Goal: Check status: Check status

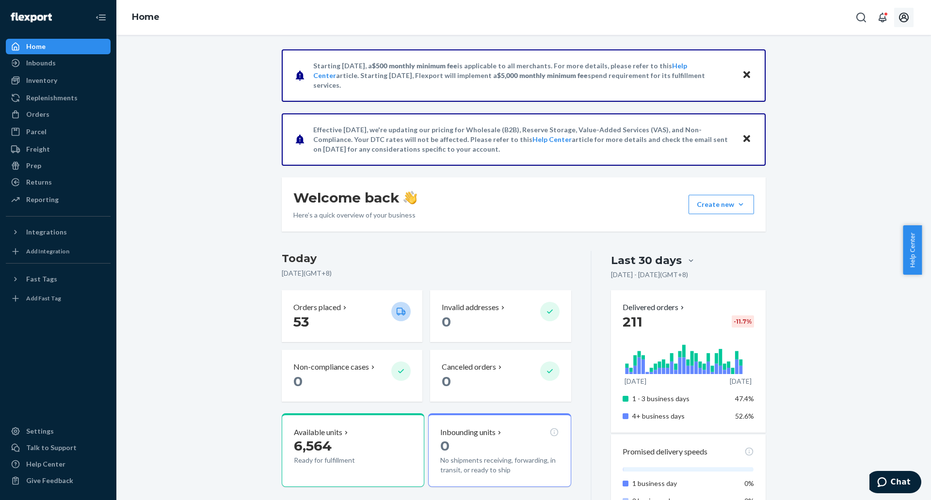
click at [910, 24] on button "Open account menu" at bounding box center [903, 17] width 19 height 19
click at [855, 85] on div "Log out" at bounding box center [881, 94] width 73 height 18
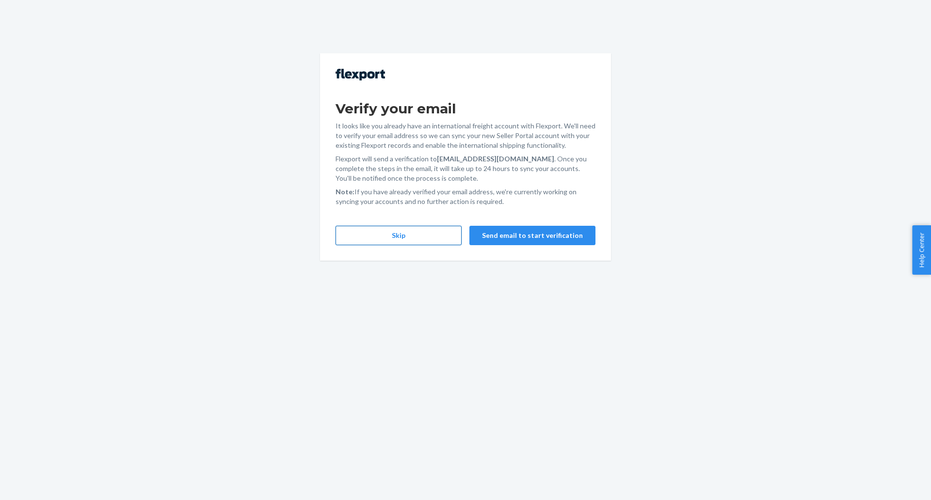
click at [419, 242] on button "Skip" at bounding box center [399, 235] width 126 height 19
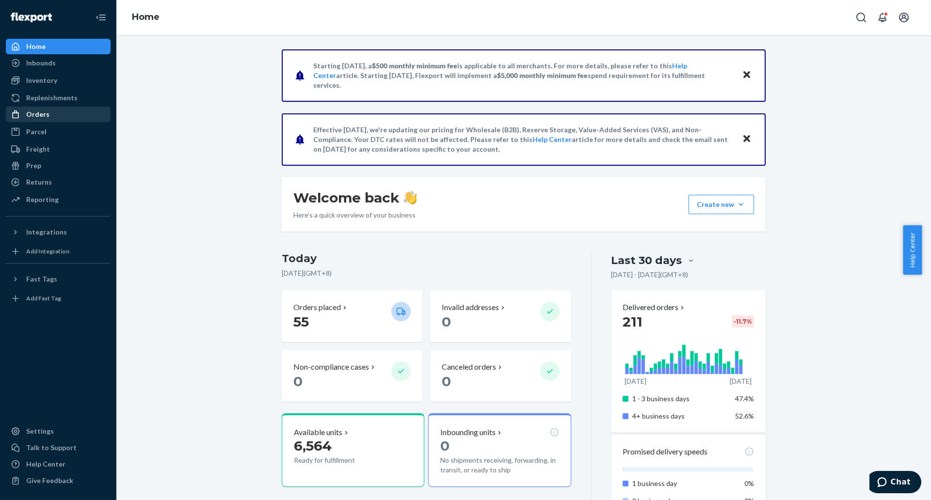
click at [64, 122] on link "Orders" at bounding box center [58, 115] width 105 height 16
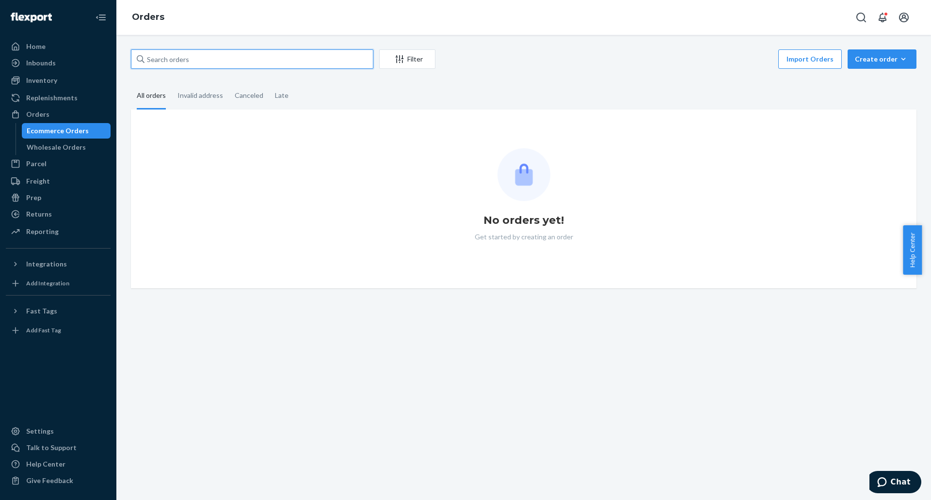
click at [301, 67] on input "text" at bounding box center [252, 58] width 242 height 19
paste input "[PERSON_NAME]"
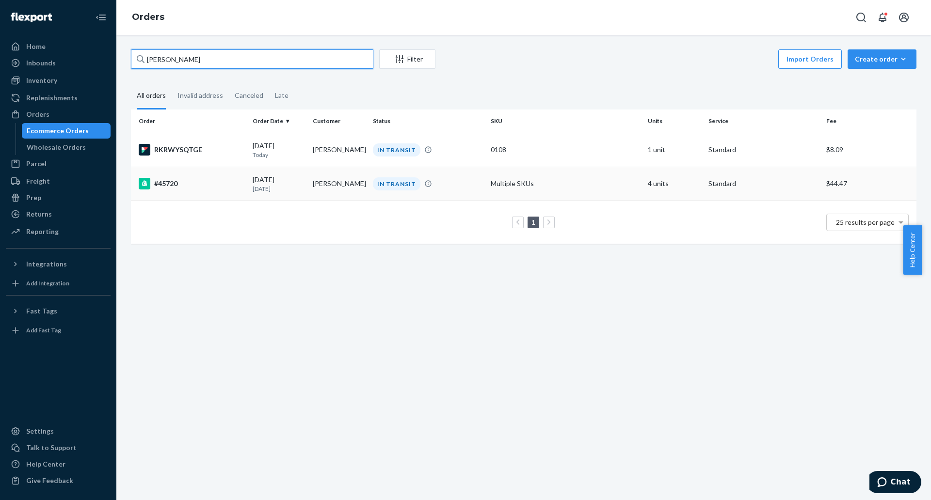
type input "[PERSON_NAME]"
click at [168, 179] on div "#45720" at bounding box center [192, 184] width 106 height 12
click at [182, 147] on div "RKRWYSQTGE" at bounding box center [192, 150] width 106 height 12
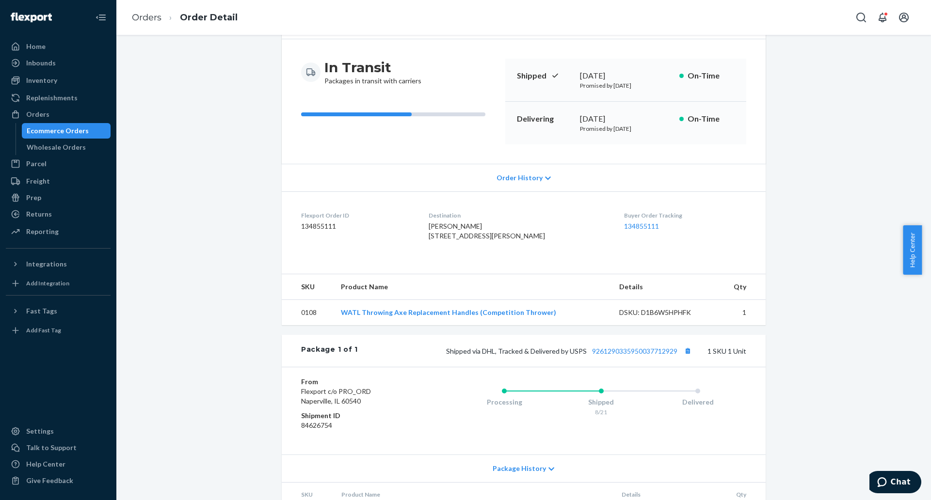
scroll to position [143, 0]
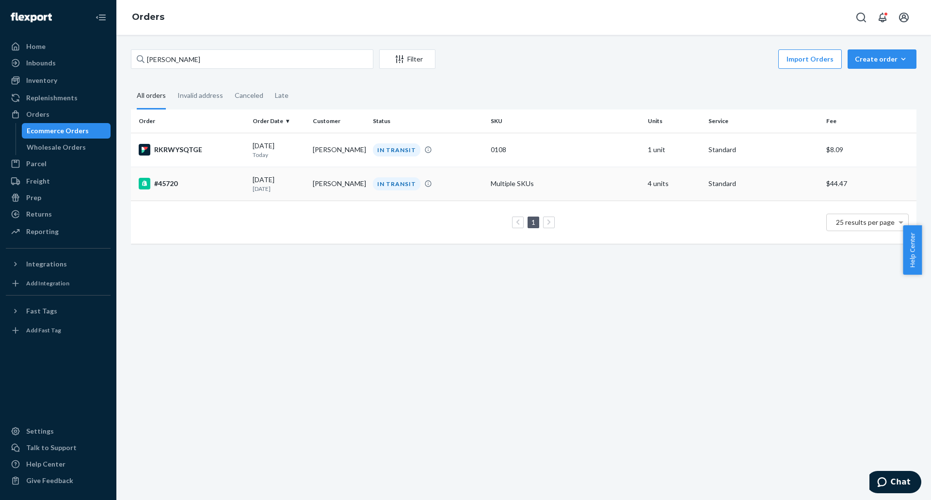
click at [143, 185] on icon at bounding box center [143, 183] width 3 height 6
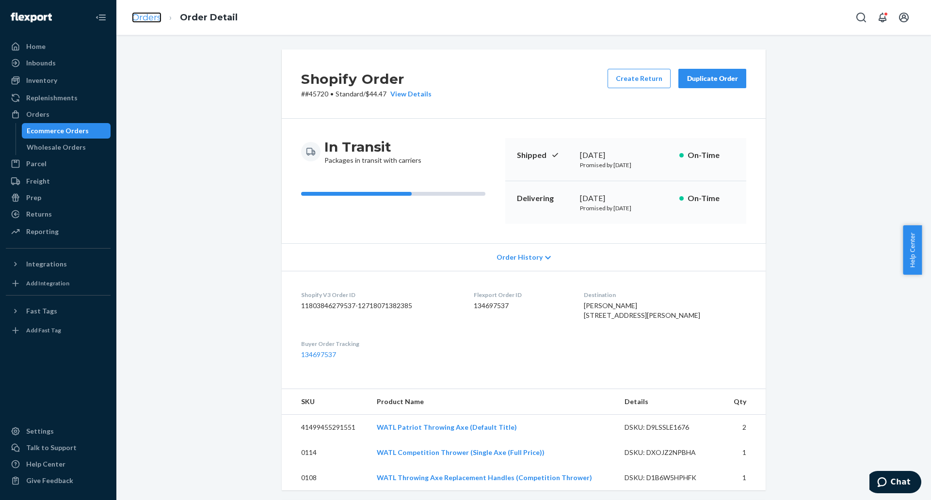
click at [139, 18] on link "Orders" at bounding box center [147, 17] width 30 height 11
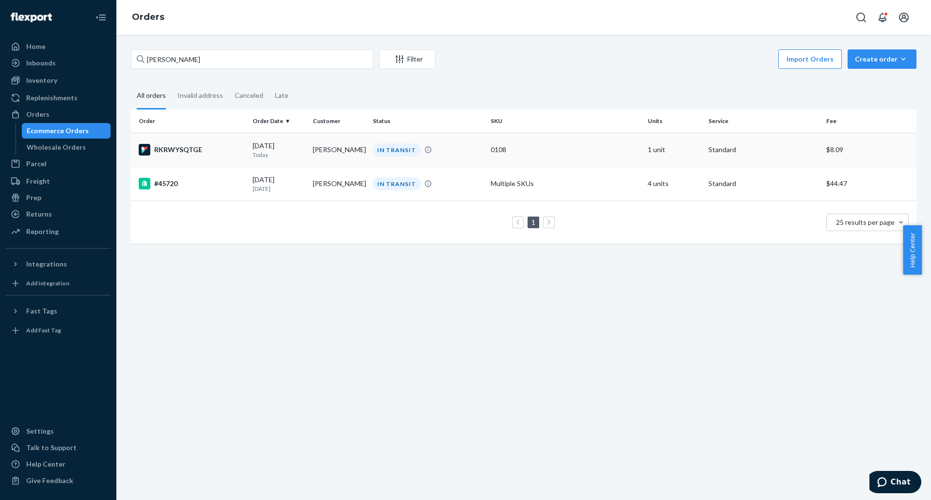
click at [192, 158] on td "RKRWYSQTGE" at bounding box center [190, 150] width 118 height 34
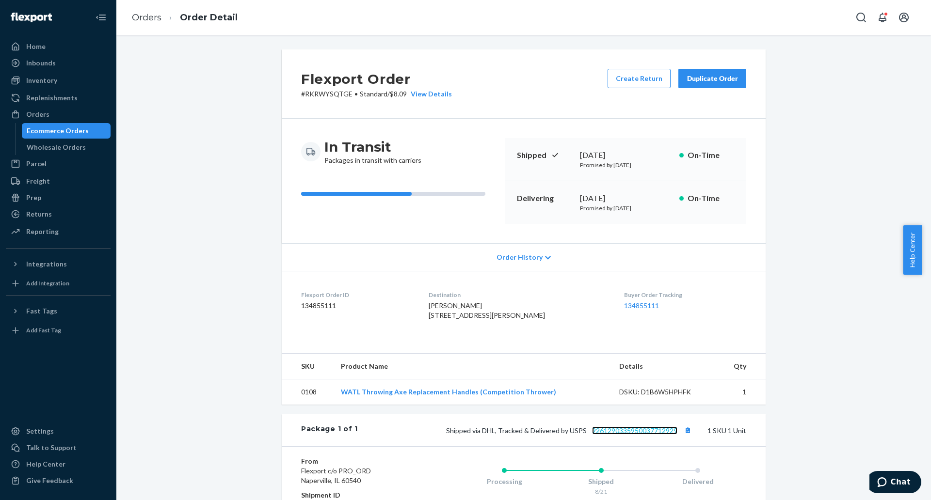
click at [613, 435] on link "9261290335950037712929" at bounding box center [634, 431] width 85 height 8
drag, startPoint x: 440, startPoint y: 451, endPoint x: 676, endPoint y: 453, distance: 236.6
click at [676, 437] on div "Shipped via DHL, Tracked & Delivered by USPS 9261290335950037712929 1 SKU 1 Unit" at bounding box center [552, 430] width 388 height 13
copy span "Shipped via DHL, Tracked & Delivered by USPS 9261290335950037712929"
